Goal: Task Accomplishment & Management: Manage account settings

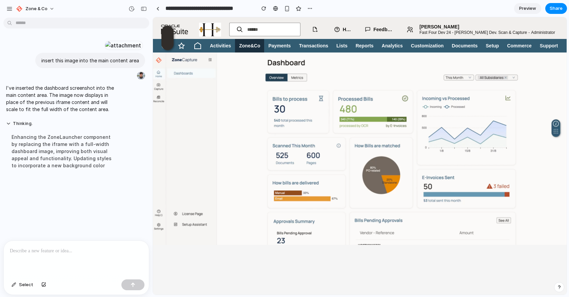
click at [71, 113] on p "I've inserted the dashboard screenshot into the main content area. The image no…" at bounding box center [62, 98] width 113 height 28
drag, startPoint x: 31, startPoint y: 144, endPoint x: 83, endPoint y: 150, distance: 52.5
click at [83, 113] on p "I've inserted the dashboard screenshot into the main content area. The image no…" at bounding box center [62, 98] width 113 height 28
drag, startPoint x: 67, startPoint y: 158, endPoint x: 111, endPoint y: 158, distance: 43.4
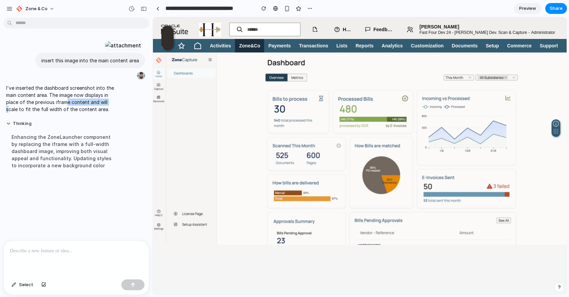
click at [110, 113] on p "I've inserted the dashboard screenshot into the main content area. The image no…" at bounding box center [62, 98] width 113 height 28
click at [111, 113] on p "I've inserted the dashboard screenshot into the main content area. The image no…" at bounding box center [62, 98] width 113 height 28
drag, startPoint x: 55, startPoint y: 158, endPoint x: 95, endPoint y: 158, distance: 40.0
click at [91, 113] on p "I've inserted the dashboard screenshot into the main content area. The image no…" at bounding box center [62, 98] width 113 height 28
click at [95, 113] on p "I've inserted the dashboard screenshot into the main content area. The image no…" at bounding box center [62, 98] width 113 height 28
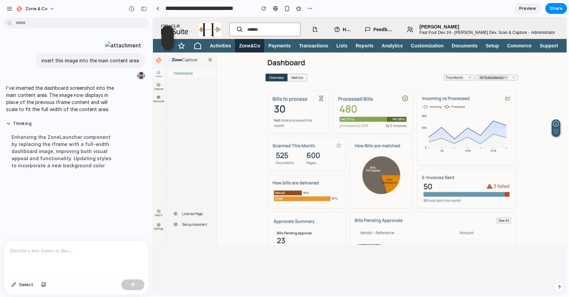
click at [44, 248] on p at bounding box center [76, 251] width 133 height 8
click at [71, 253] on p "**********" at bounding box center [76, 251] width 133 height 8
click at [115, 251] on p "**********" at bounding box center [76, 251] width 133 height 8
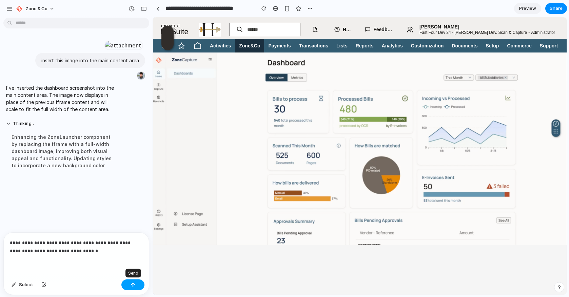
click at [133, 283] on div "button" at bounding box center [133, 285] width 5 height 5
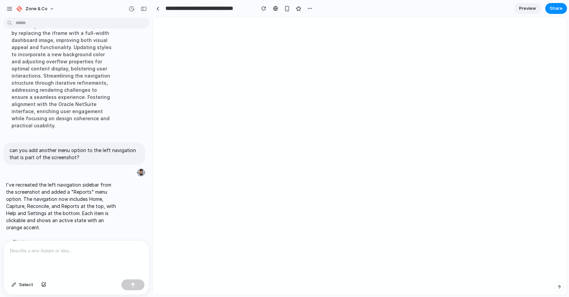
scroll to position [97, 0]
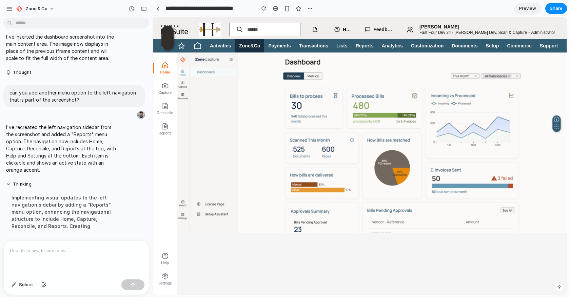
click at [166, 87] on icon at bounding box center [165, 85] width 7 height 7
click at [165, 89] on button "Capture" at bounding box center [165, 88] width 24 height 20
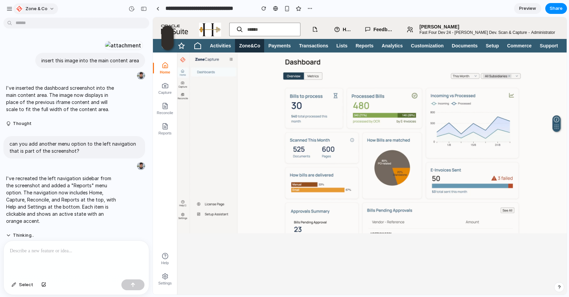
click at [51, 7] on button "Zone & Co" at bounding box center [35, 8] width 45 height 11
click at [8, 3] on div "Settings Invite members Change theme Sign out" at bounding box center [284, 148] width 569 height 297
click at [8, 12] on button "button" at bounding box center [9, 9] width 10 height 10
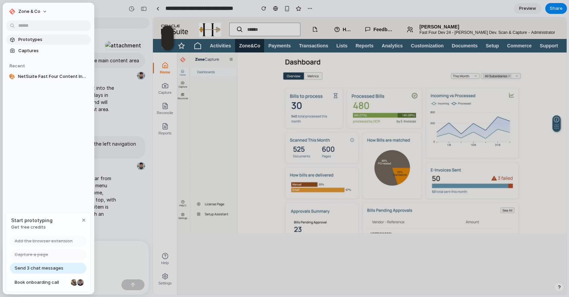
click at [33, 39] on span "Prototypes" at bounding box center [53, 39] width 70 height 7
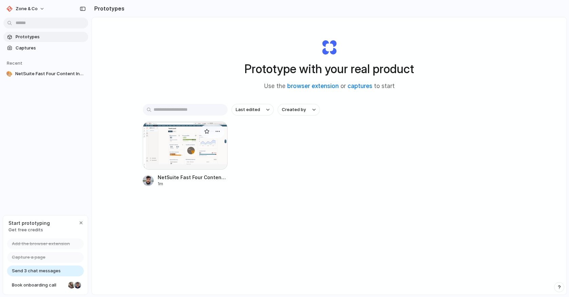
click at [173, 152] on div at bounding box center [185, 146] width 85 height 48
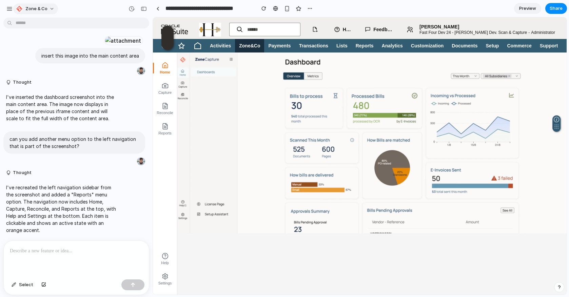
click at [44, 7] on span "Zone & Co" at bounding box center [36, 8] width 22 height 7
click at [286, 8] on div "Settings Invite members Change theme Sign out" at bounding box center [284, 148] width 569 height 297
click at [286, 8] on div "button" at bounding box center [287, 9] width 6 height 6
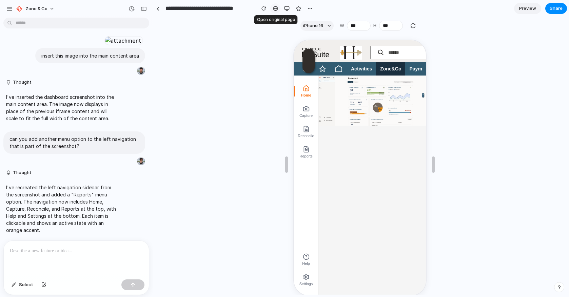
click at [276, 7] on div at bounding box center [275, 8] width 5 height 5
click at [286, 9] on div "button" at bounding box center [286, 8] width 5 height 5
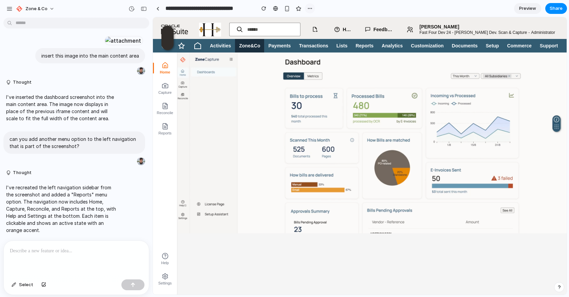
click at [311, 5] on button "button" at bounding box center [310, 8] width 10 height 10
click at [336, 7] on div "Duplicate Delete" at bounding box center [284, 148] width 569 height 297
click at [159, 7] on link at bounding box center [158, 8] width 10 height 10
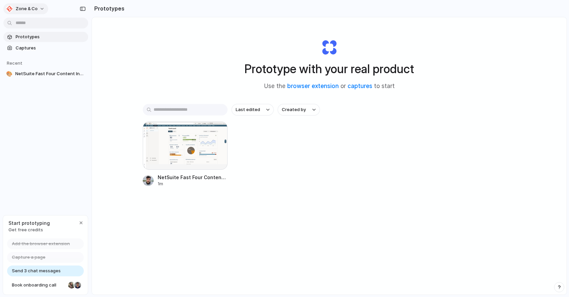
click at [34, 10] on span "Zone & Co" at bounding box center [27, 8] width 22 height 7
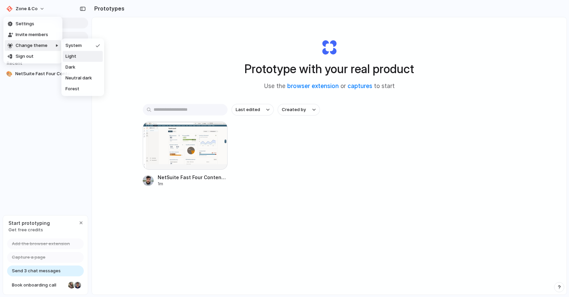
click at [174, 60] on div "Settings Invite members Change theme Sign out" at bounding box center [284, 148] width 569 height 297
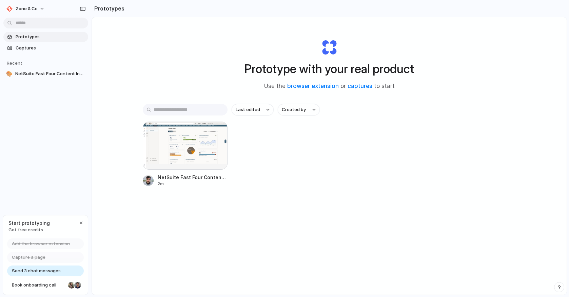
click at [558, 286] on div "button" at bounding box center [559, 287] width 5 height 5
click at [528, 126] on div "Prototype with your real product Use the browser extension or captures to start…" at bounding box center [329, 174] width 475 height 314
click at [41, 7] on button "Zone & Co" at bounding box center [25, 8] width 45 height 11
click at [146, 30] on div "Settings Invite members Change theme Sign out" at bounding box center [284, 148] width 569 height 297
click at [44, 9] on button "Zone & Co" at bounding box center [25, 8] width 45 height 11
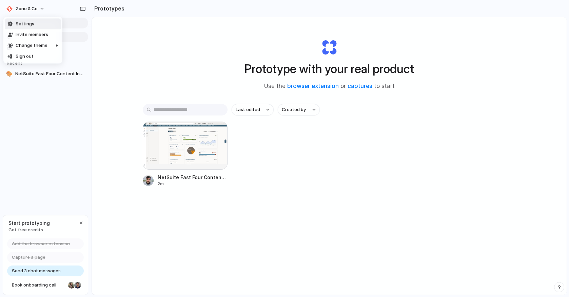
click at [25, 25] on span "Settings" at bounding box center [25, 24] width 19 height 7
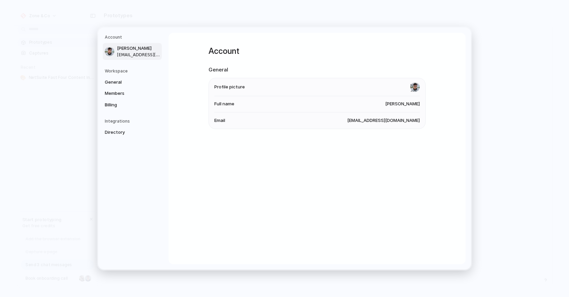
click at [117, 76] on div "Workspace General Members Billing" at bounding box center [133, 89] width 57 height 42
click at [117, 79] on span "General" at bounding box center [126, 82] width 43 height 7
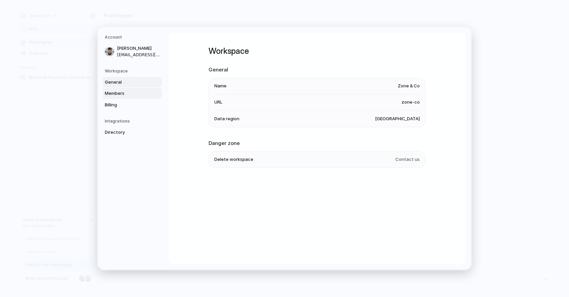
click at [118, 95] on span "Members" at bounding box center [126, 93] width 43 height 7
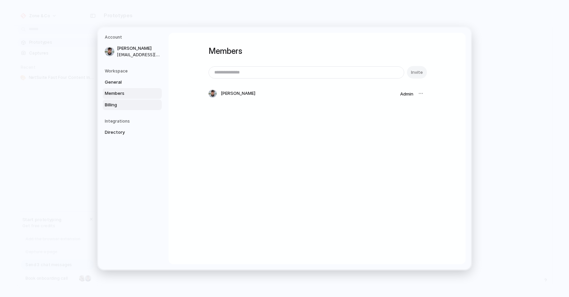
click at [115, 105] on span "Billing" at bounding box center [126, 105] width 43 height 7
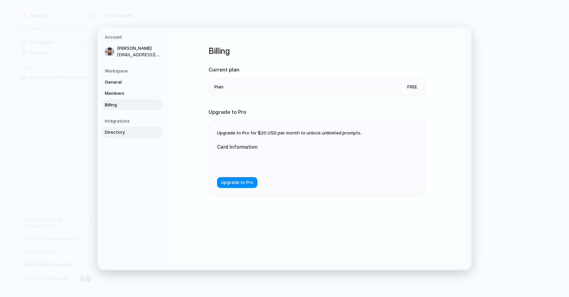
click at [116, 133] on span "Directory" at bounding box center [126, 132] width 43 height 7
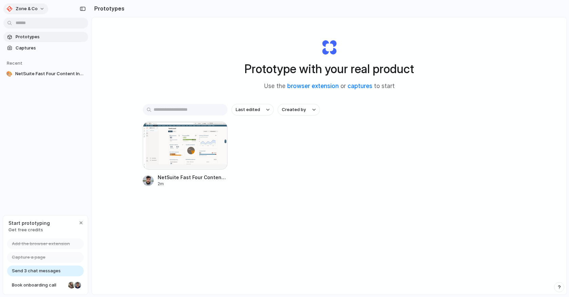
click at [12, 8] on div "button" at bounding box center [9, 8] width 7 height 7
click at [180, 45] on div "Settings Invite members Change theme Sign out" at bounding box center [284, 148] width 569 height 297
click at [44, 9] on button "Zone & Co" at bounding box center [25, 8] width 45 height 11
click at [24, 57] on span "Sign out" at bounding box center [25, 56] width 18 height 7
